Goal: Find specific page/section: Find specific page/section

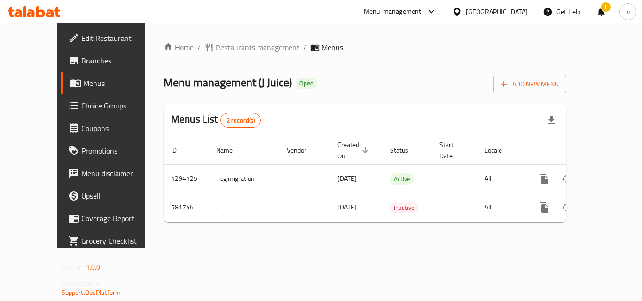
click at [519, 11] on div "[GEOGRAPHIC_DATA]" at bounding box center [497, 12] width 62 height 10
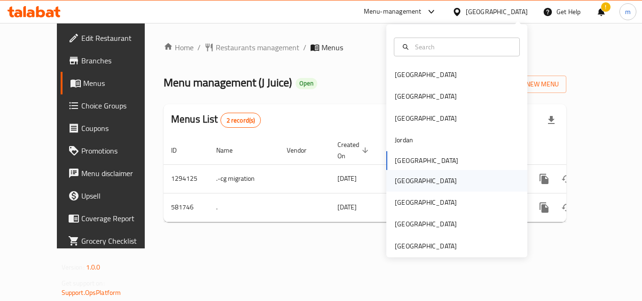
click at [402, 181] on div "[GEOGRAPHIC_DATA]" at bounding box center [426, 181] width 62 height 10
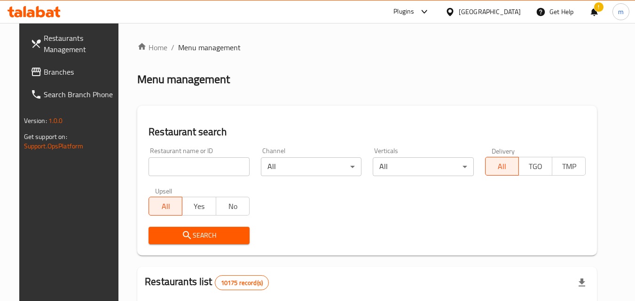
click at [57, 68] on span "Branches" at bounding box center [81, 71] width 74 height 11
